Goal: Task Accomplishment & Management: Use online tool/utility

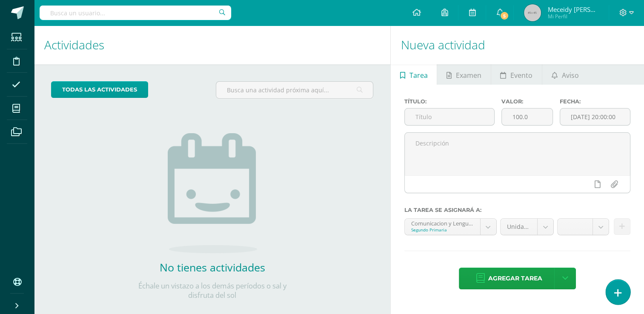
click at [624, 300] on link at bounding box center [618, 292] width 24 height 25
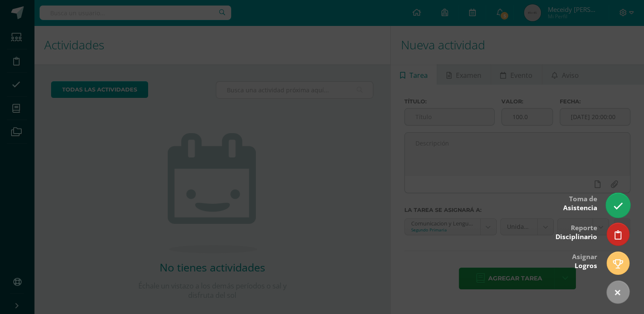
click at [618, 210] on icon at bounding box center [618, 206] width 10 height 10
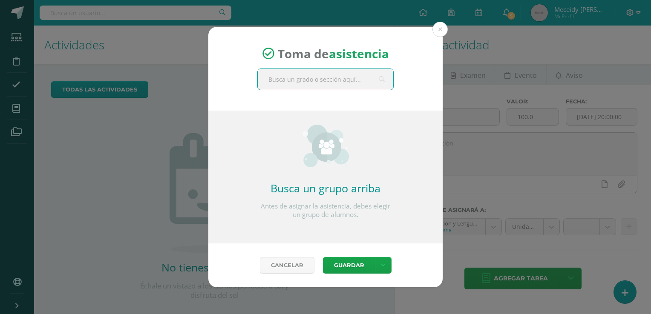
click at [330, 81] on input "text" at bounding box center [325, 79] width 135 height 21
type input "tercero"
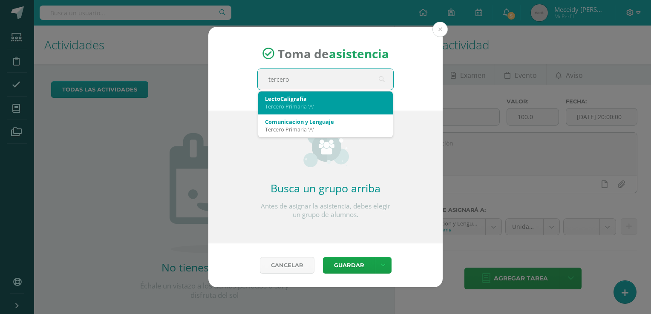
click at [318, 100] on div "LectoCaligrafía" at bounding box center [325, 99] width 121 height 8
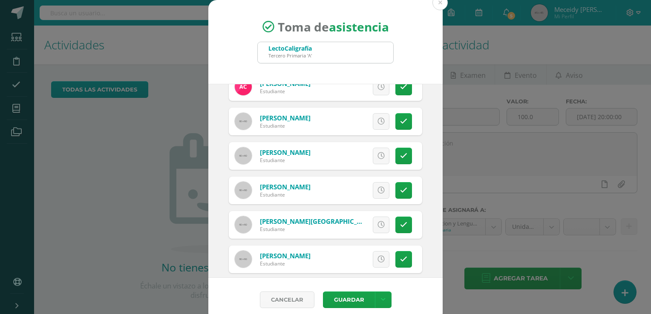
scroll to position [85, 0]
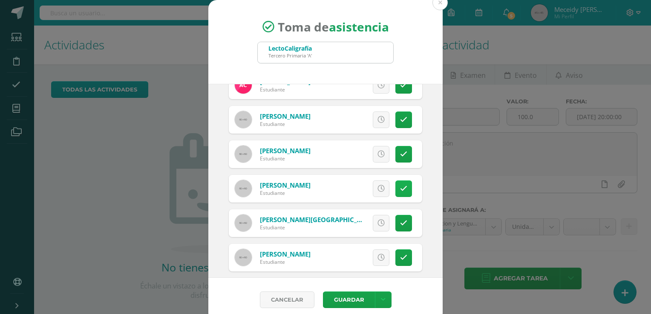
click at [400, 187] on icon at bounding box center [403, 188] width 7 height 7
click at [400, 222] on icon at bounding box center [403, 223] width 7 height 7
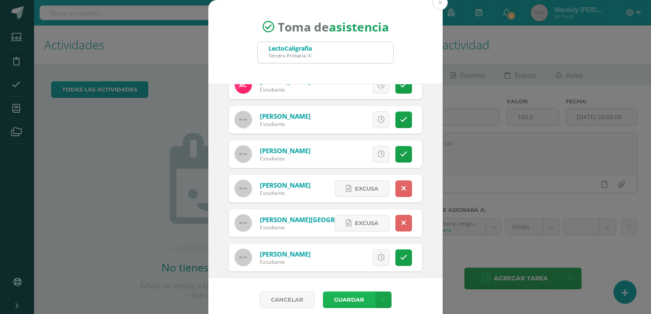
click at [354, 300] on button "Guardar" at bounding box center [349, 300] width 52 height 17
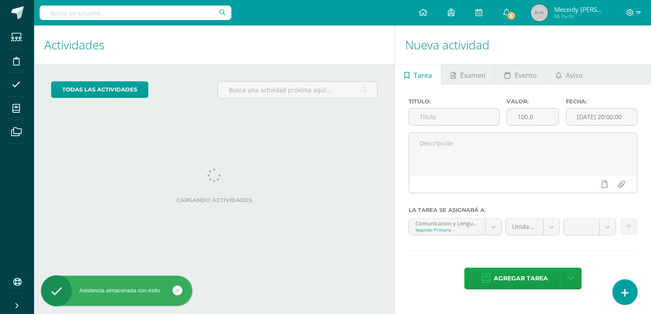
click at [626, 298] on icon at bounding box center [625, 293] width 8 height 10
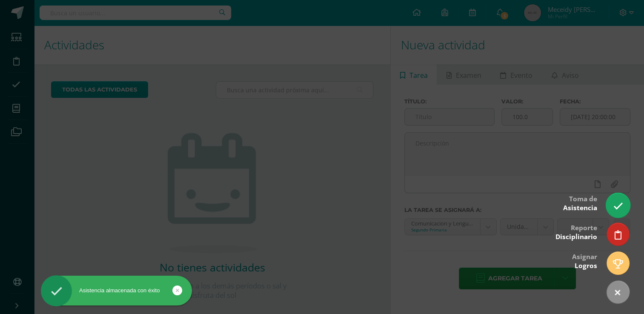
click at [624, 210] on link at bounding box center [618, 205] width 24 height 25
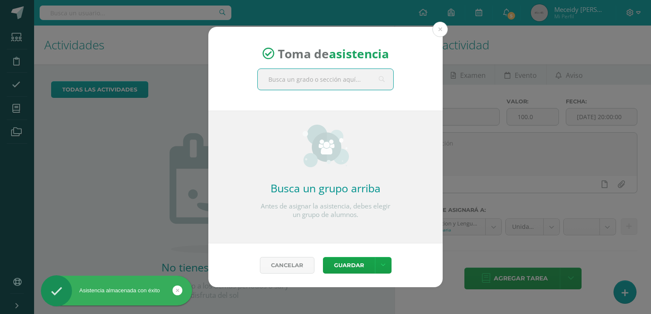
click at [343, 81] on input "text" at bounding box center [325, 79] width 135 height 21
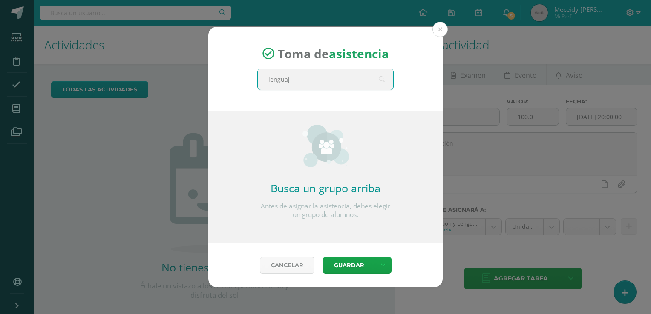
type input "lenguaje"
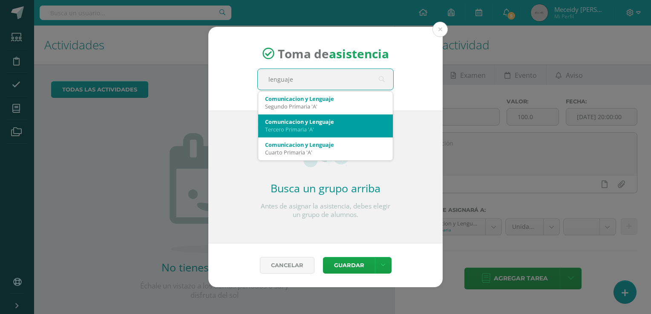
click at [307, 130] on div "Tercero Primaria 'A'" at bounding box center [325, 130] width 121 height 8
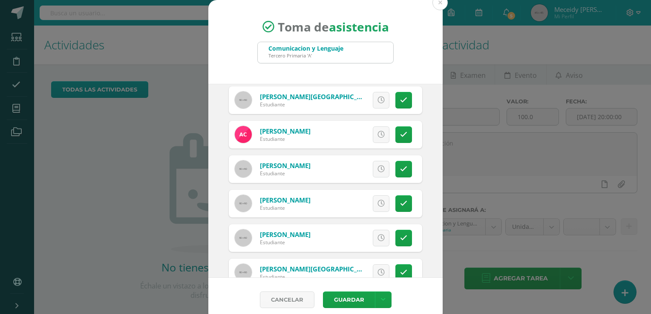
scroll to position [127, 0]
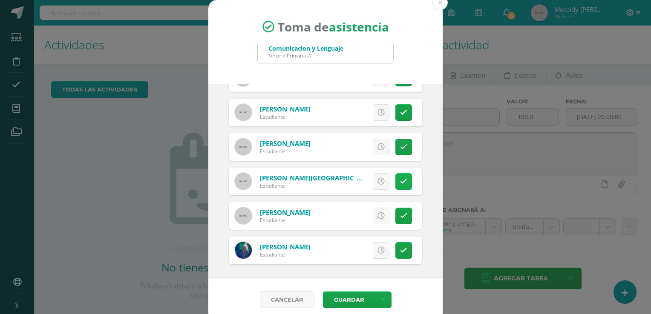
click at [397, 182] on link at bounding box center [403, 181] width 17 height 17
click at [398, 141] on link at bounding box center [403, 147] width 17 height 17
click at [352, 296] on button "Guardar" at bounding box center [349, 300] width 52 height 17
